Goal: Complete application form: Complete application form

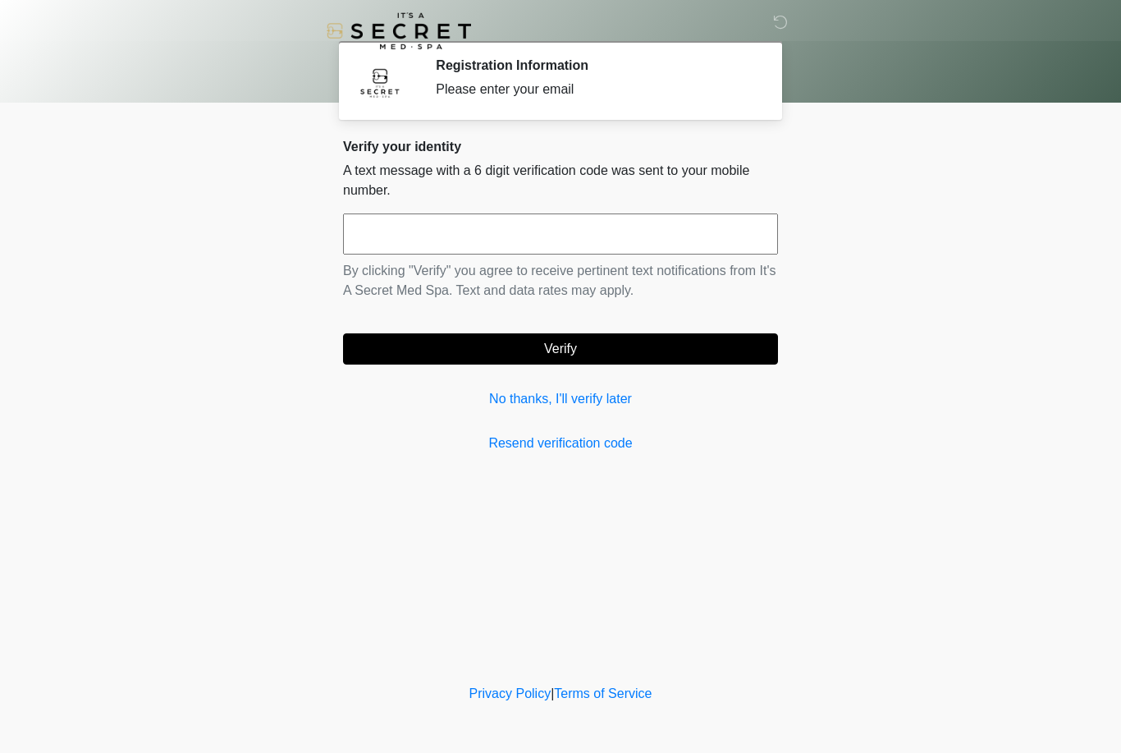
click at [566, 393] on link "No thanks, I'll verify later" at bounding box center [560, 399] width 435 height 20
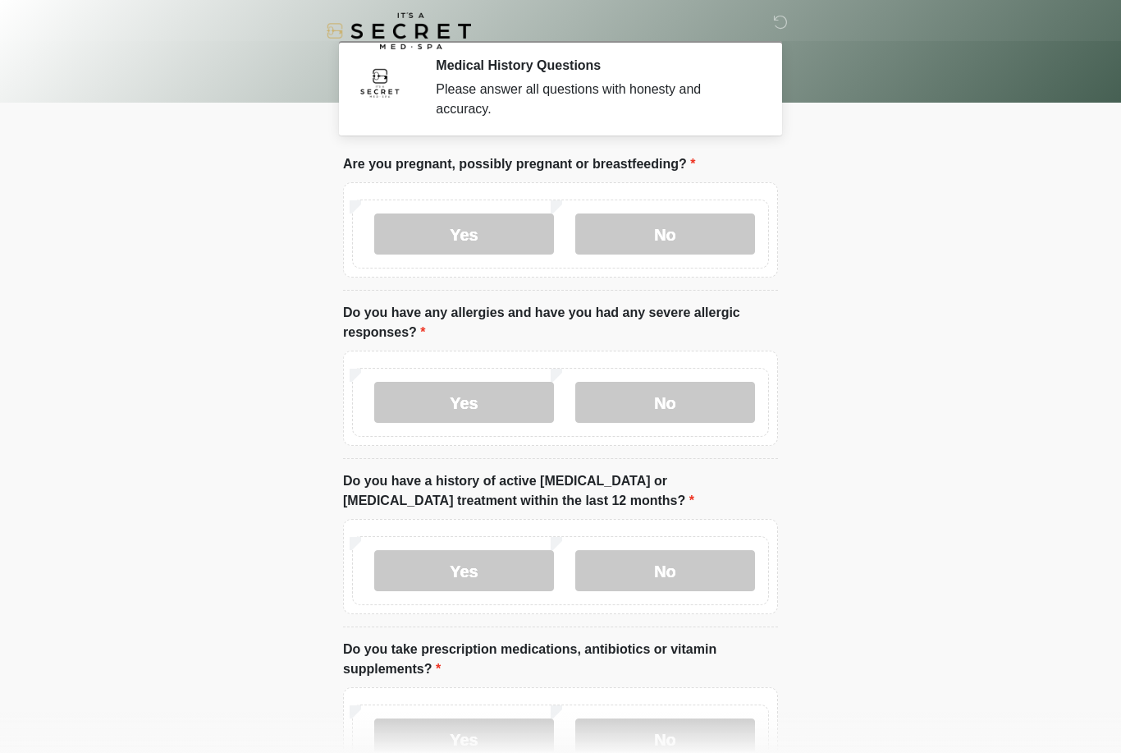
click at [674, 235] on label "No" at bounding box center [665, 233] width 180 height 41
click at [687, 397] on label "No" at bounding box center [665, 402] width 180 height 41
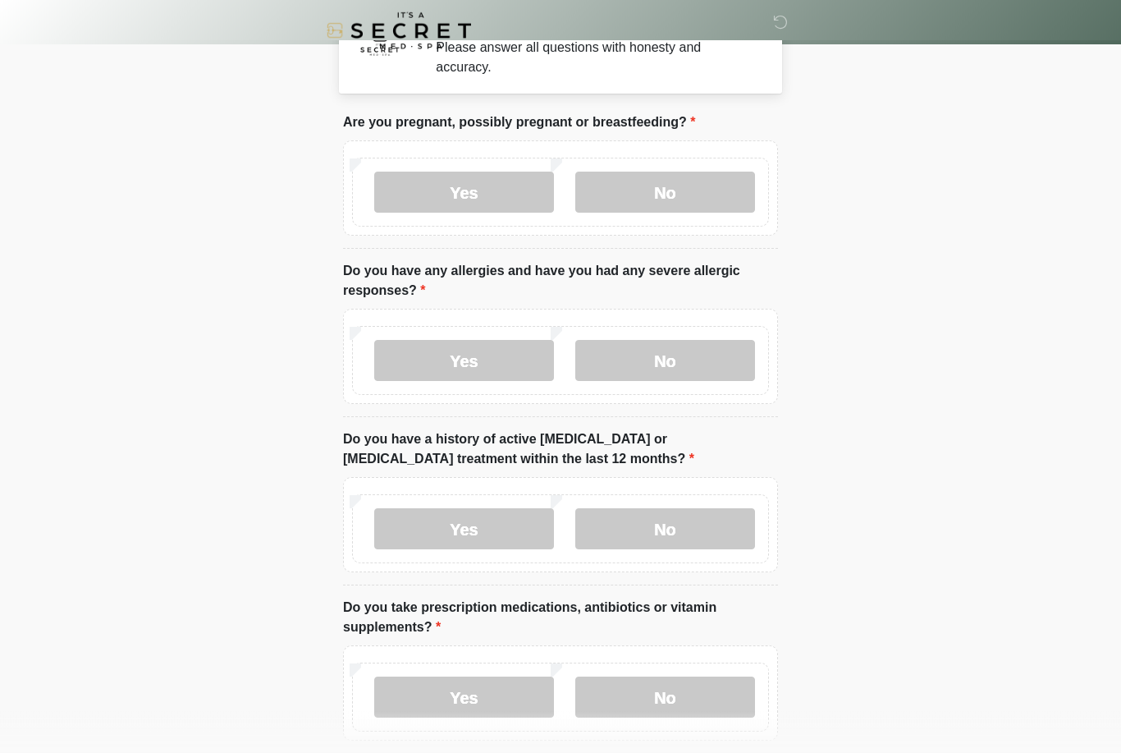
scroll to position [89, 0]
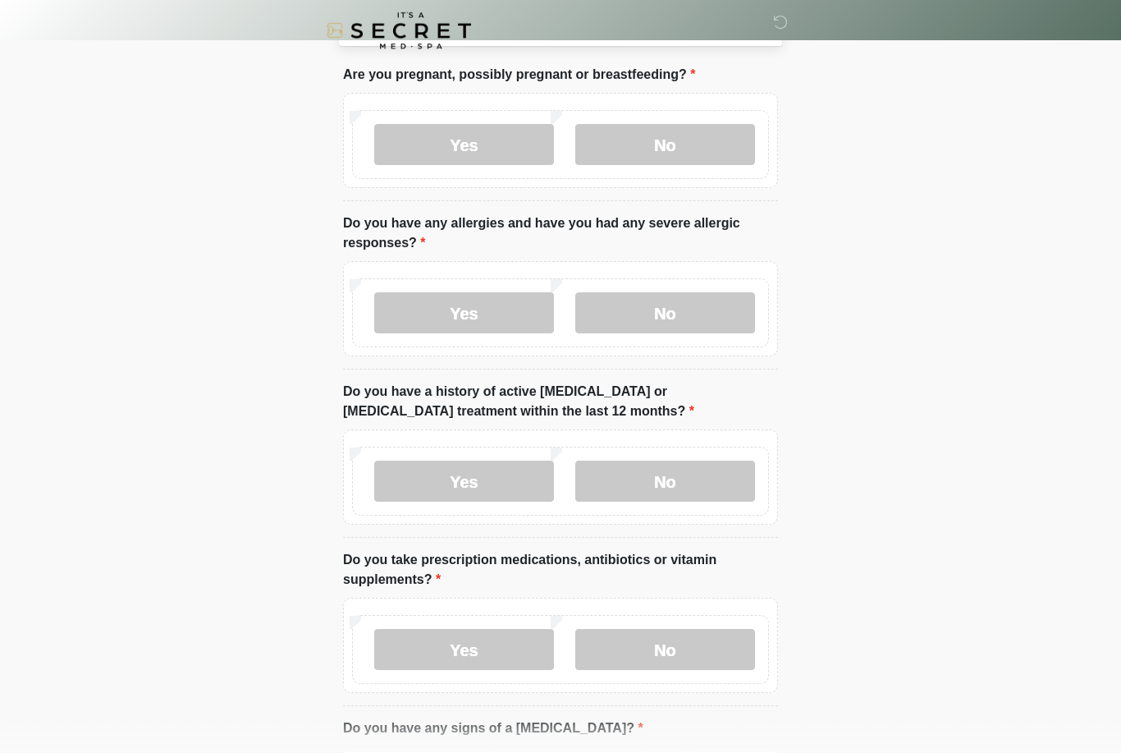
click at [688, 475] on label "No" at bounding box center [665, 481] width 180 height 41
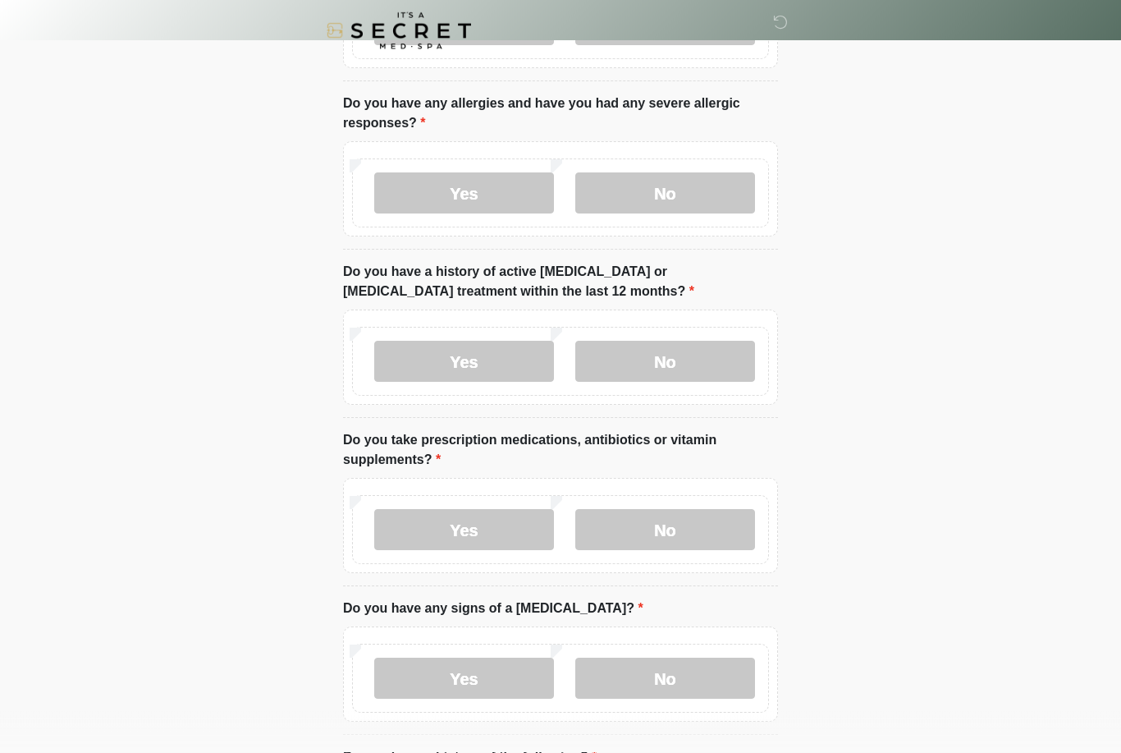
scroll to position [208, 0]
click at [676, 512] on label "No" at bounding box center [665, 531] width 180 height 41
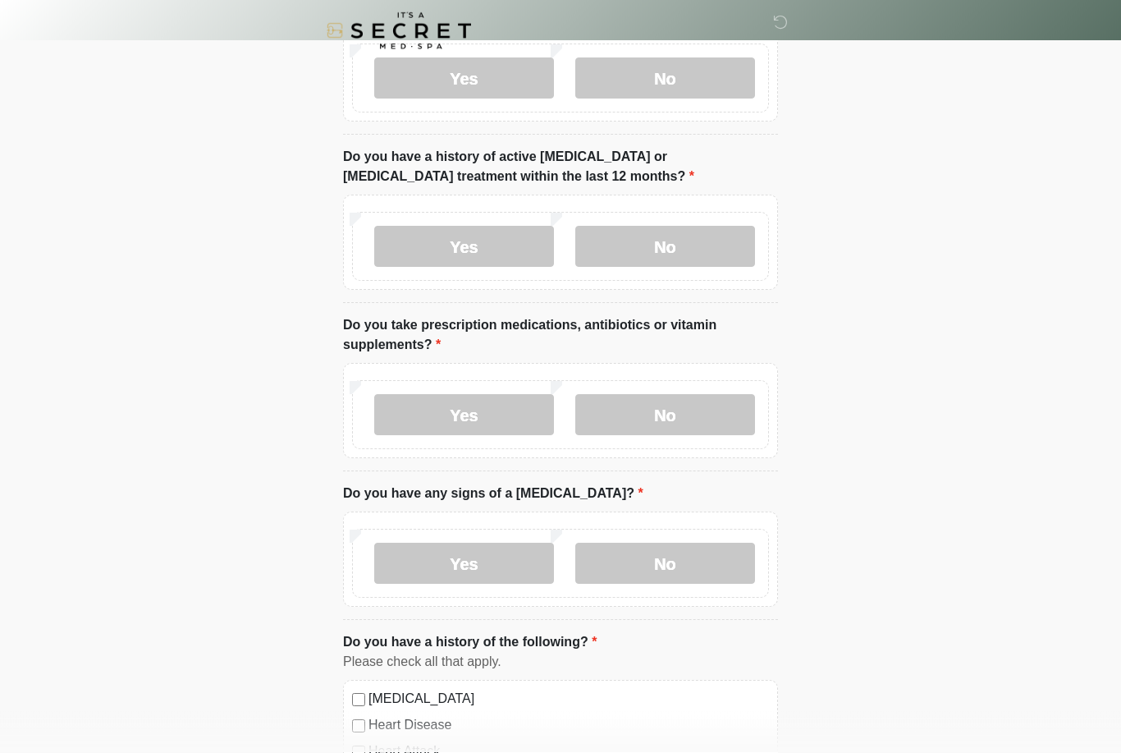
click at [688, 565] on label "No" at bounding box center [665, 563] width 180 height 41
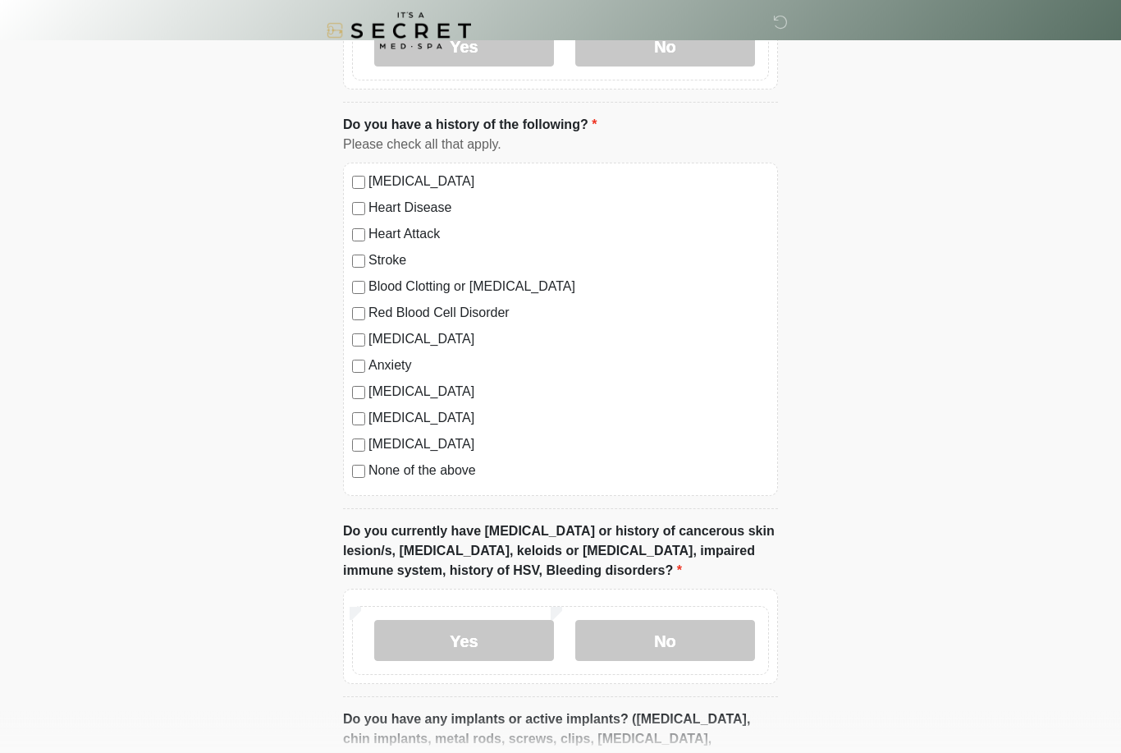
scroll to position [842, 0]
click at [674, 631] on label "No" at bounding box center [665, 639] width 180 height 41
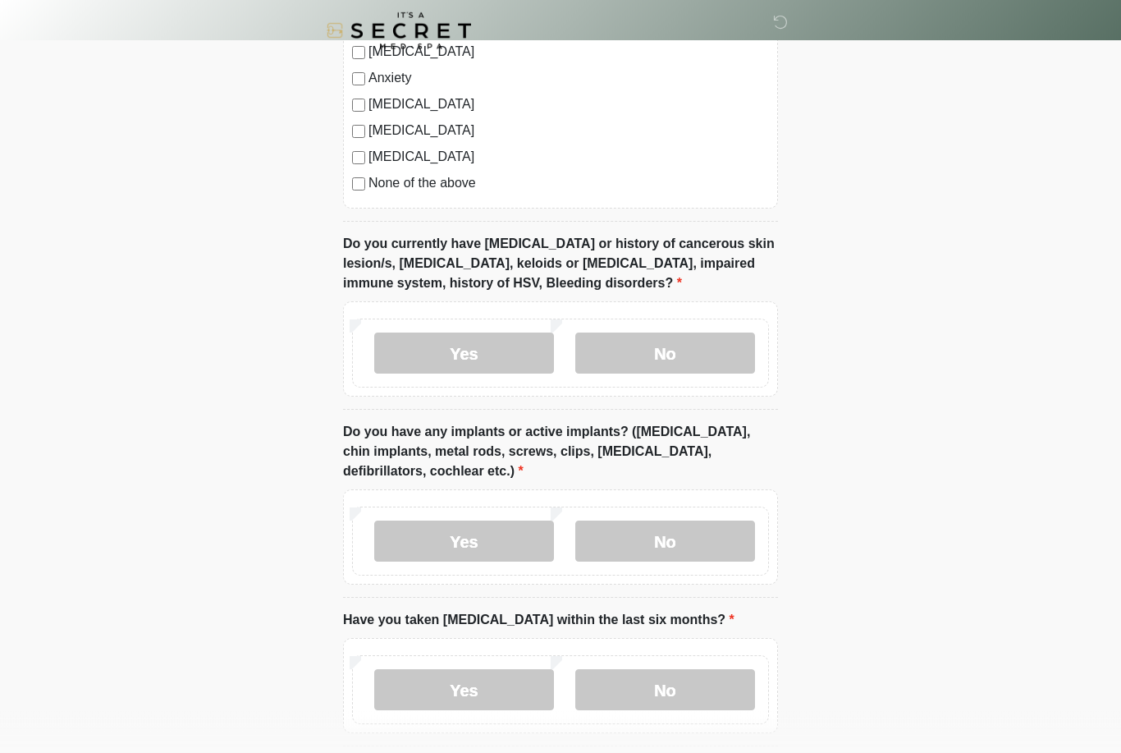
scroll to position [1130, 0]
click at [690, 529] on label "No" at bounding box center [665, 539] width 180 height 41
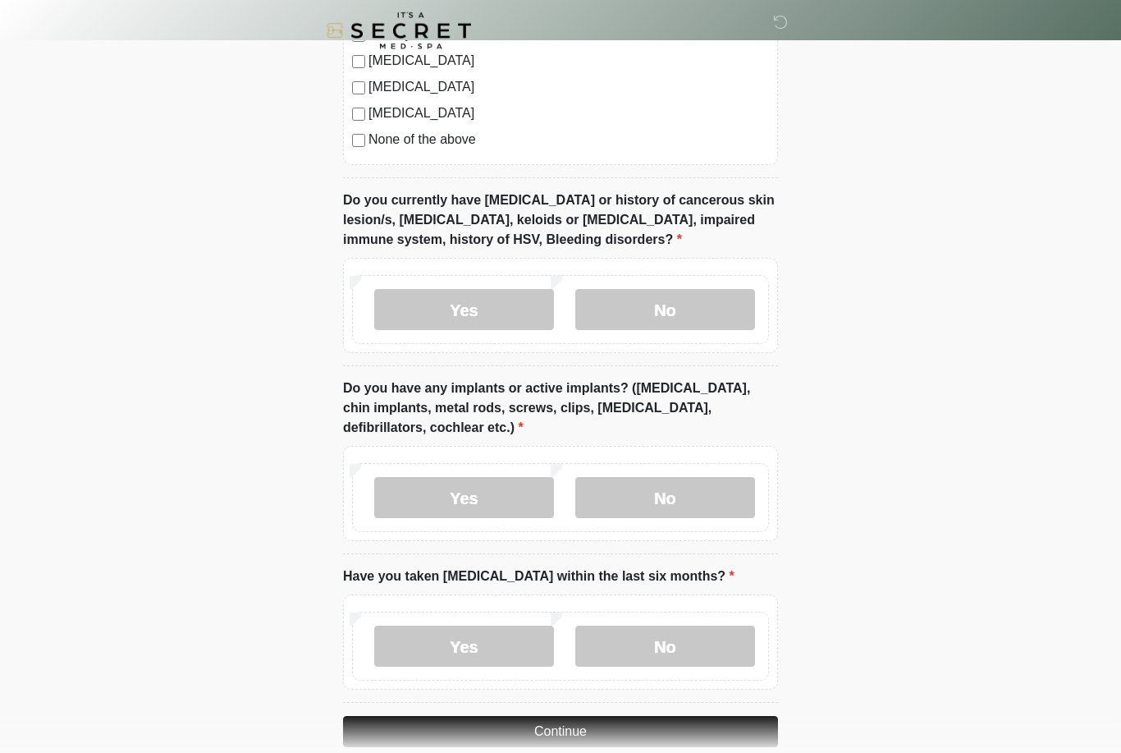
scroll to position [1199, 0]
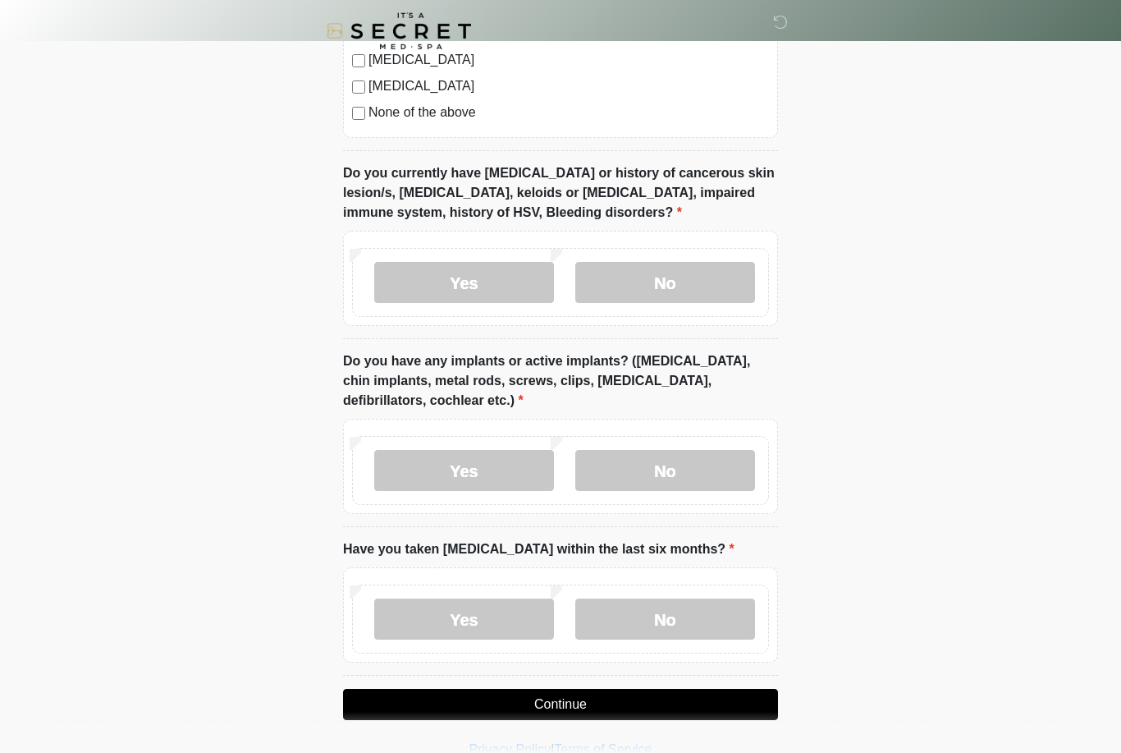
click at [687, 607] on label "No" at bounding box center [665, 618] width 180 height 41
click at [680, 699] on button "Continue" at bounding box center [560, 704] width 435 height 31
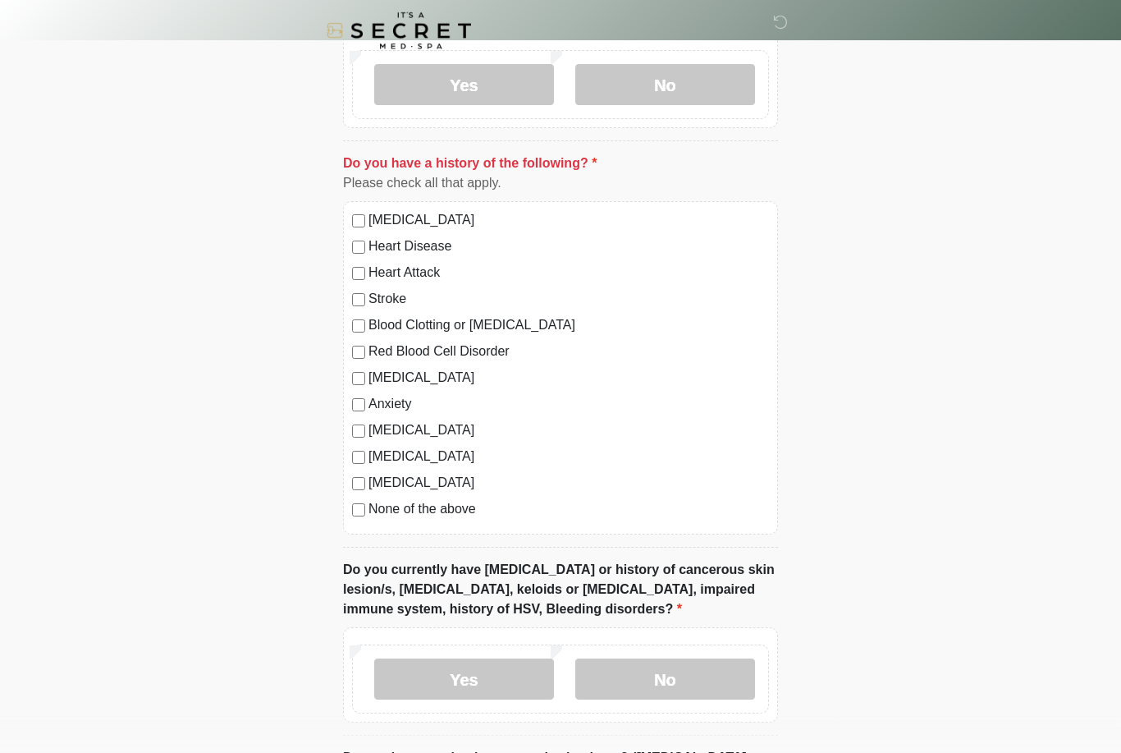
scroll to position [783, 0]
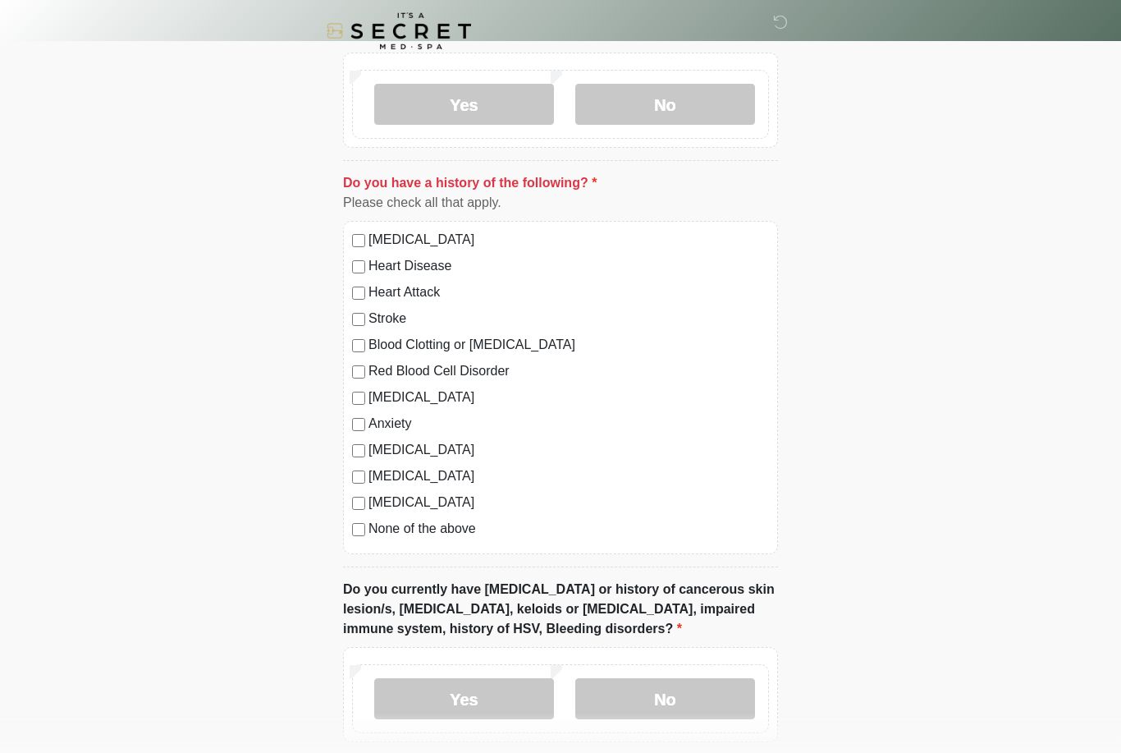
click at [459, 534] on label "None of the above" at bounding box center [569, 529] width 401 height 20
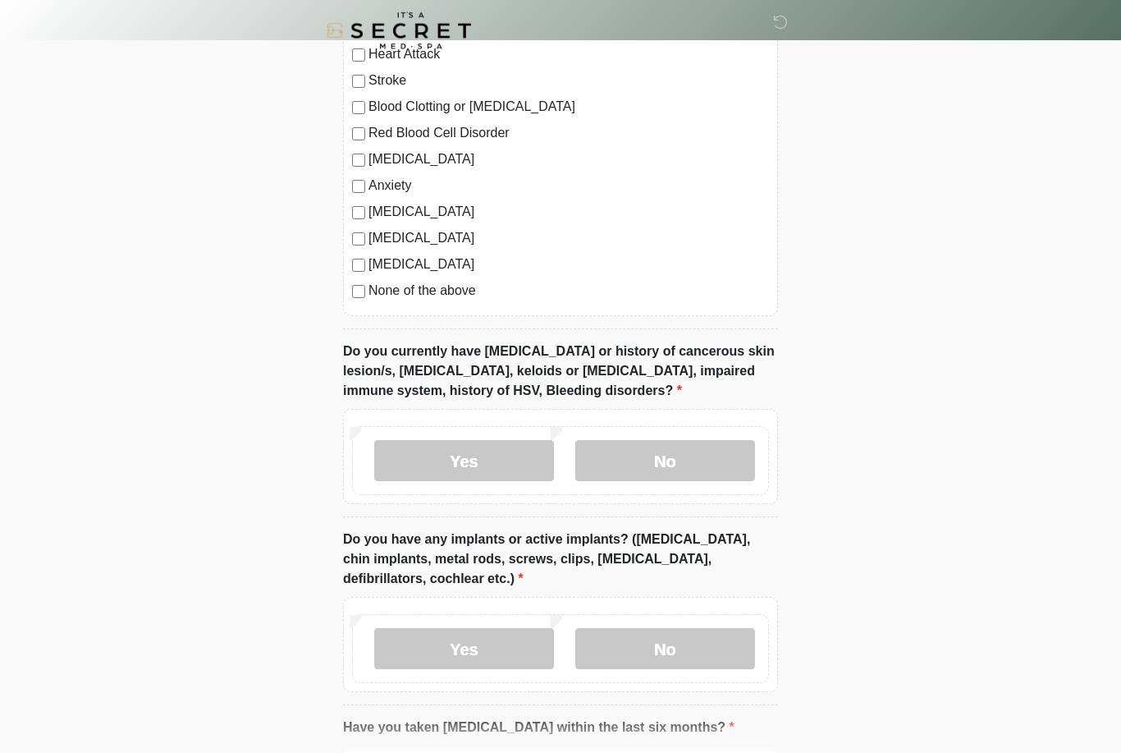
scroll to position [1199, 0]
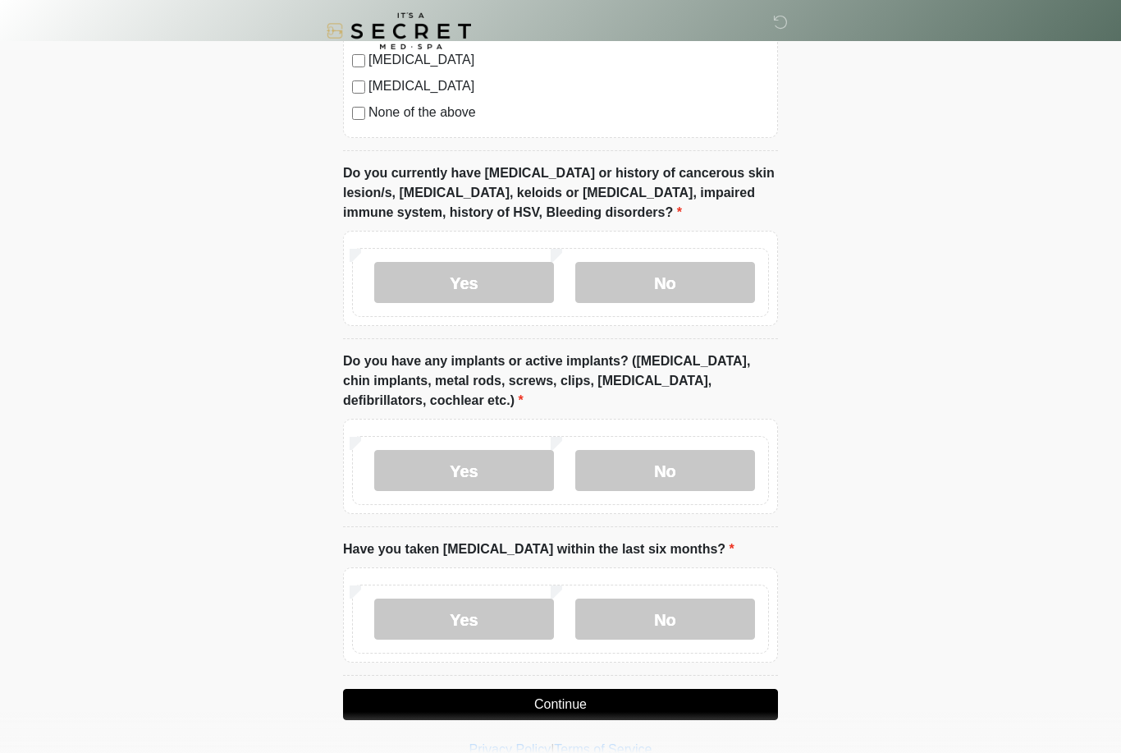
click at [675, 699] on button "Continue" at bounding box center [560, 704] width 435 height 31
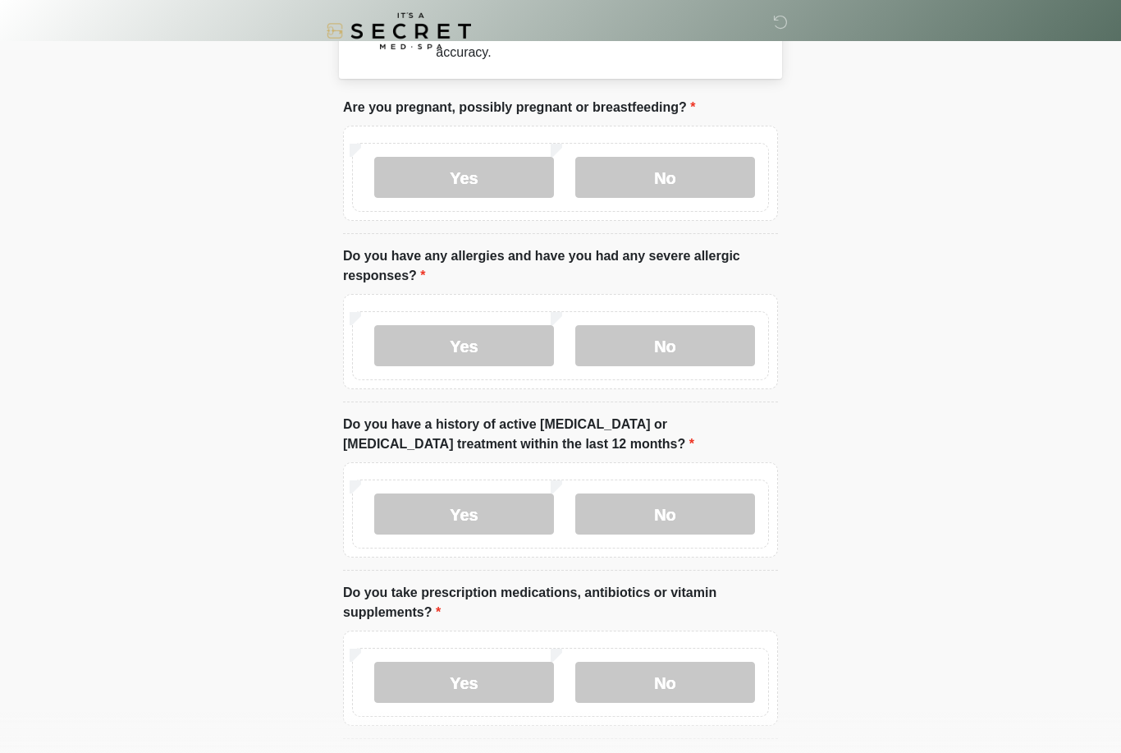
scroll to position [0, 0]
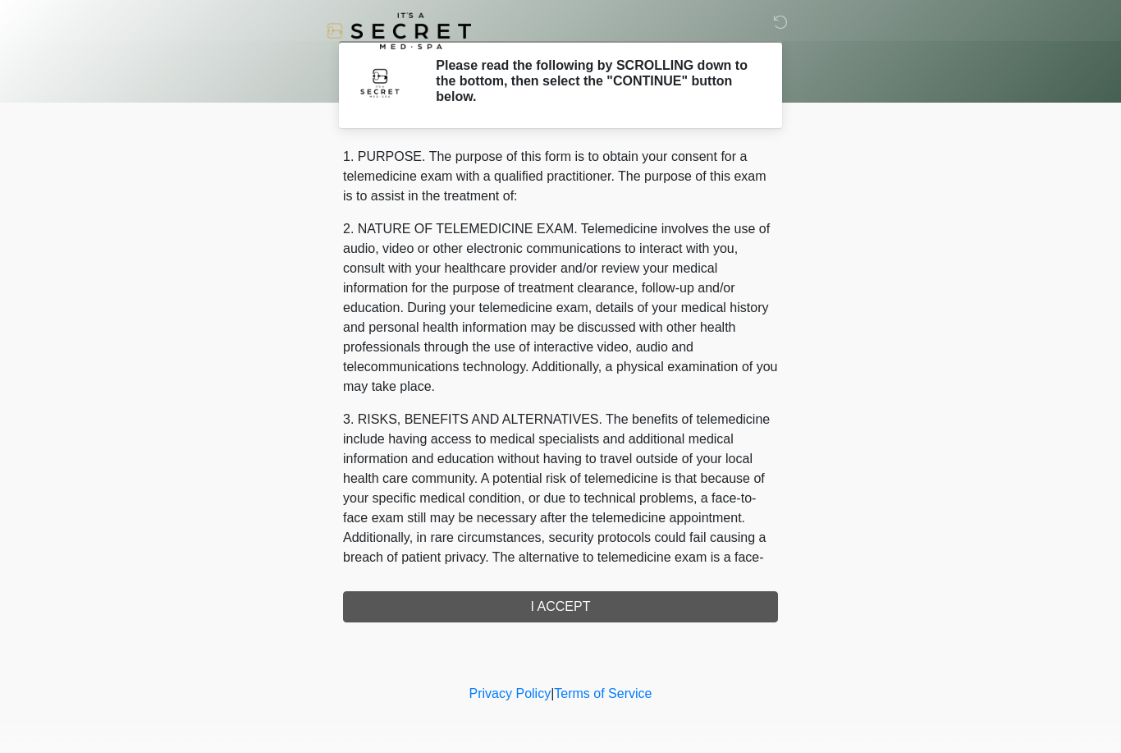
click at [667, 600] on div "1. PURPOSE. The purpose of this form is to obtain your consent for a telemedici…" at bounding box center [560, 384] width 435 height 475
click at [630, 605] on div "1. PURPOSE. The purpose of this form is to obtain your consent for a telemedici…" at bounding box center [560, 384] width 435 height 475
click at [587, 602] on div "1. PURPOSE. The purpose of this form is to obtain your consent for a telemedici…" at bounding box center [560, 384] width 435 height 475
click at [570, 601] on div "1. PURPOSE. The purpose of this form is to obtain your consent for a telemedici…" at bounding box center [560, 384] width 435 height 475
click at [584, 594] on div "1. PURPOSE. The purpose of this form is to obtain your consent for a telemedici…" at bounding box center [560, 384] width 435 height 475
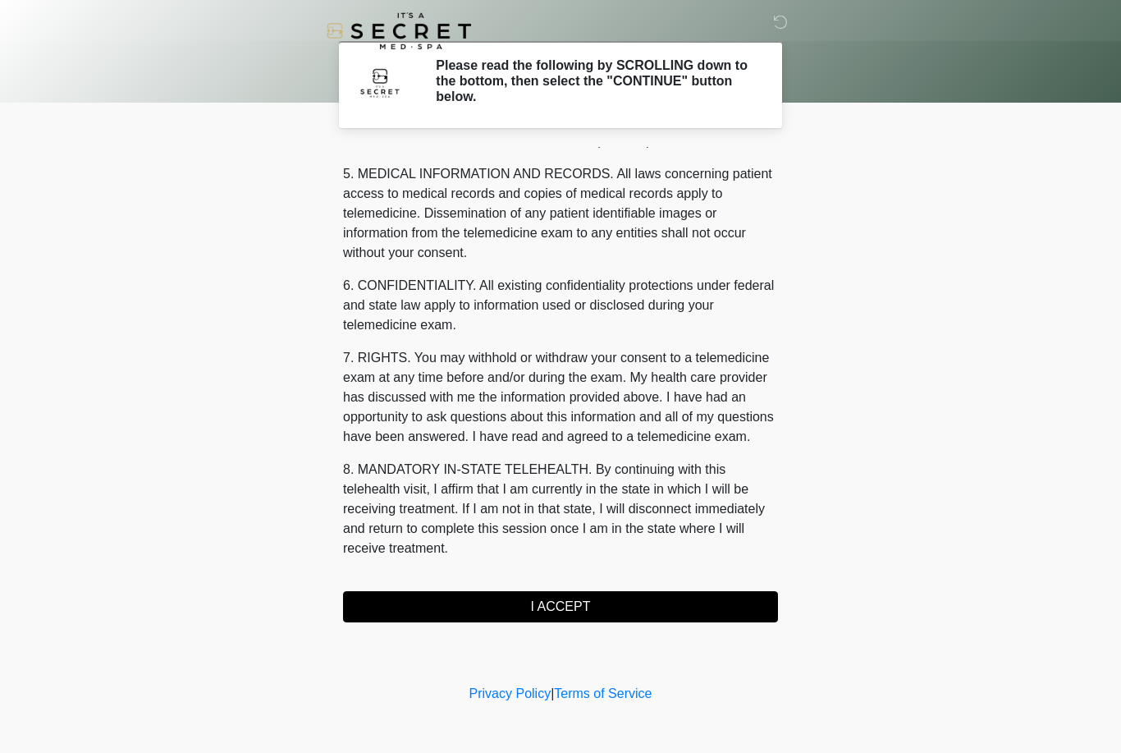
scroll to position [528, 0]
click at [584, 606] on button "I ACCEPT" at bounding box center [560, 606] width 435 height 31
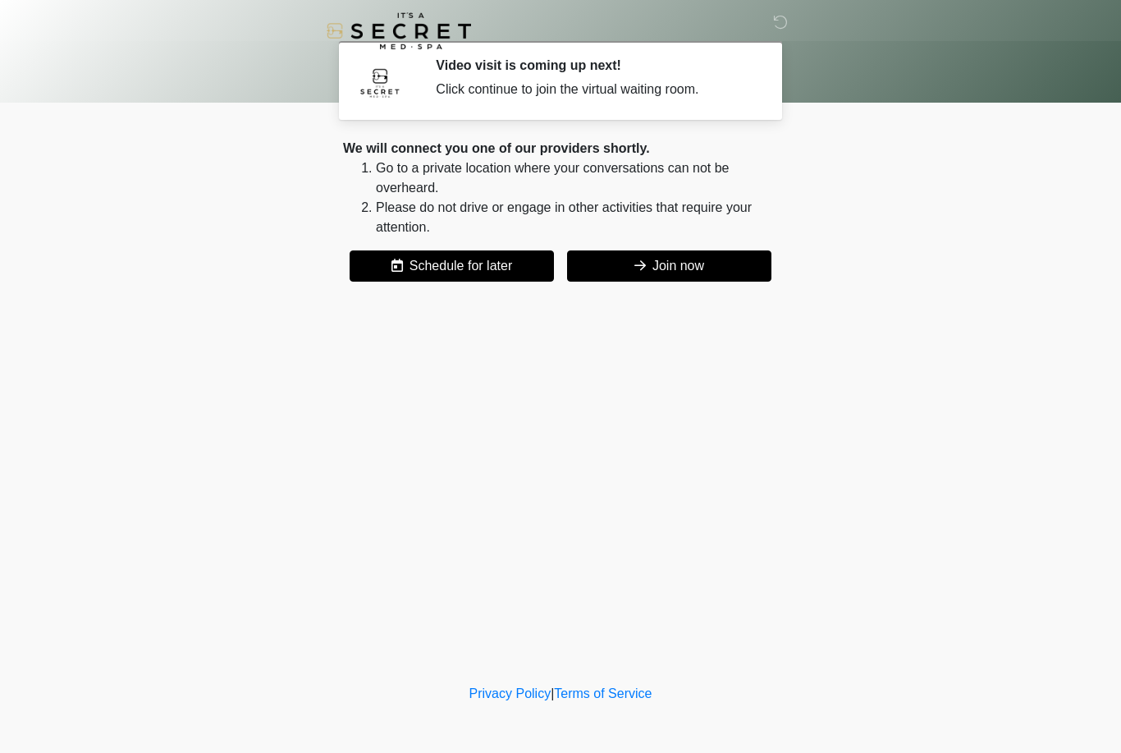
click at [722, 268] on button "Join now" at bounding box center [669, 265] width 204 height 31
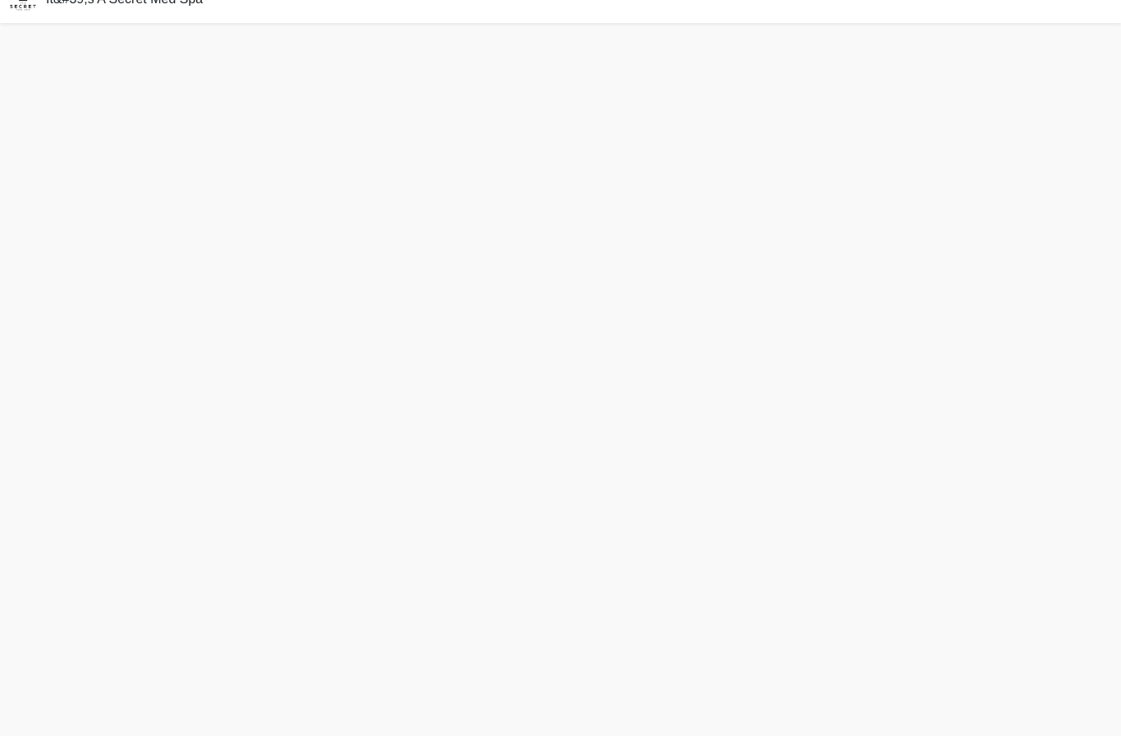
scroll to position [5, 0]
click at [35, 12] on img at bounding box center [23, 18] width 46 height 46
